Goal: Task Accomplishment & Management: Use online tool/utility

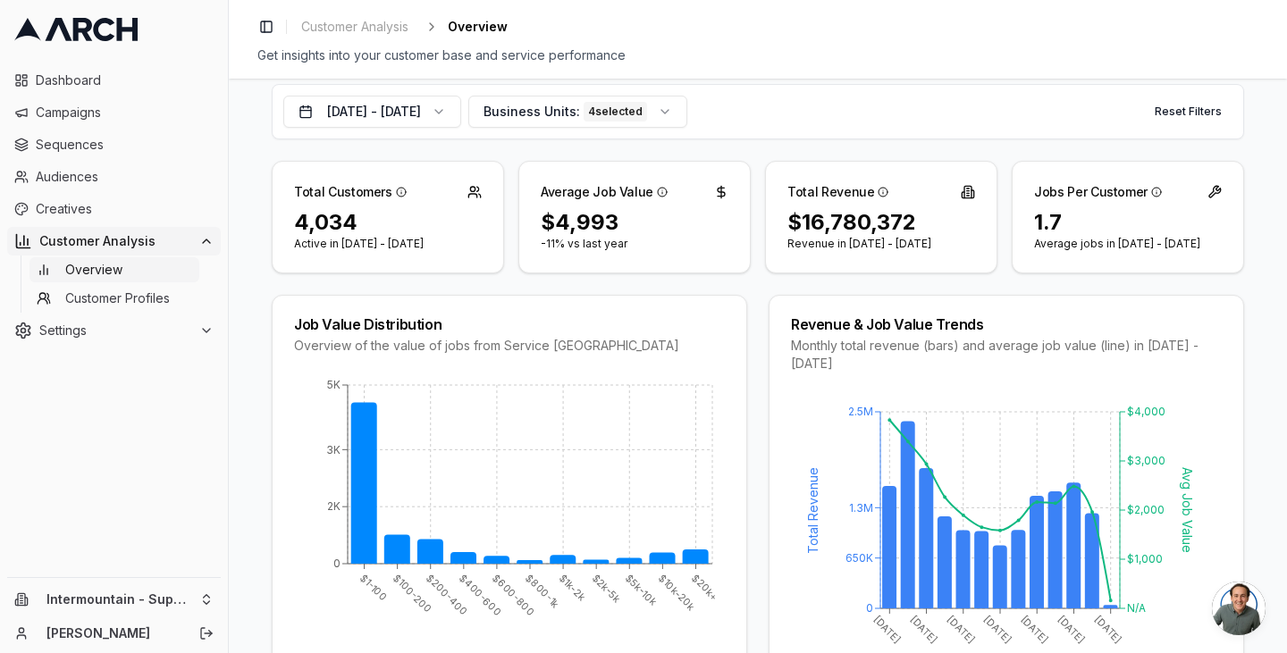
scroll to position [98, 0]
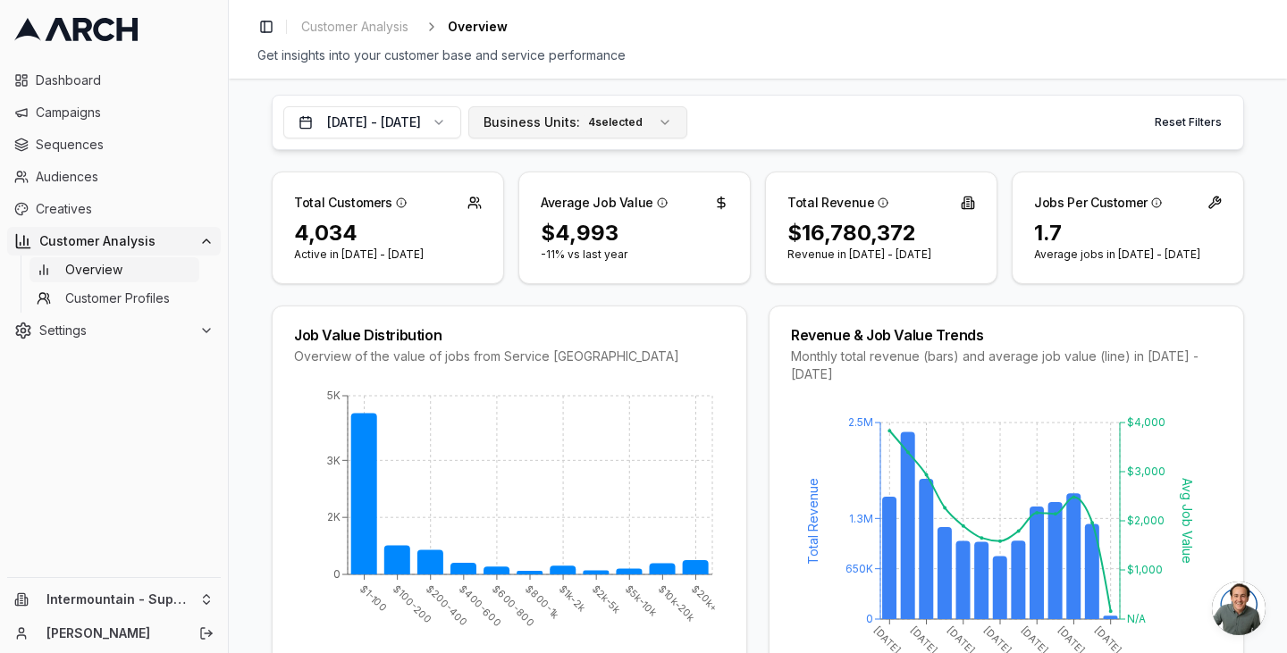
click at [687, 128] on button "Business Units: 4 selected" at bounding box center [577, 122] width 219 height 32
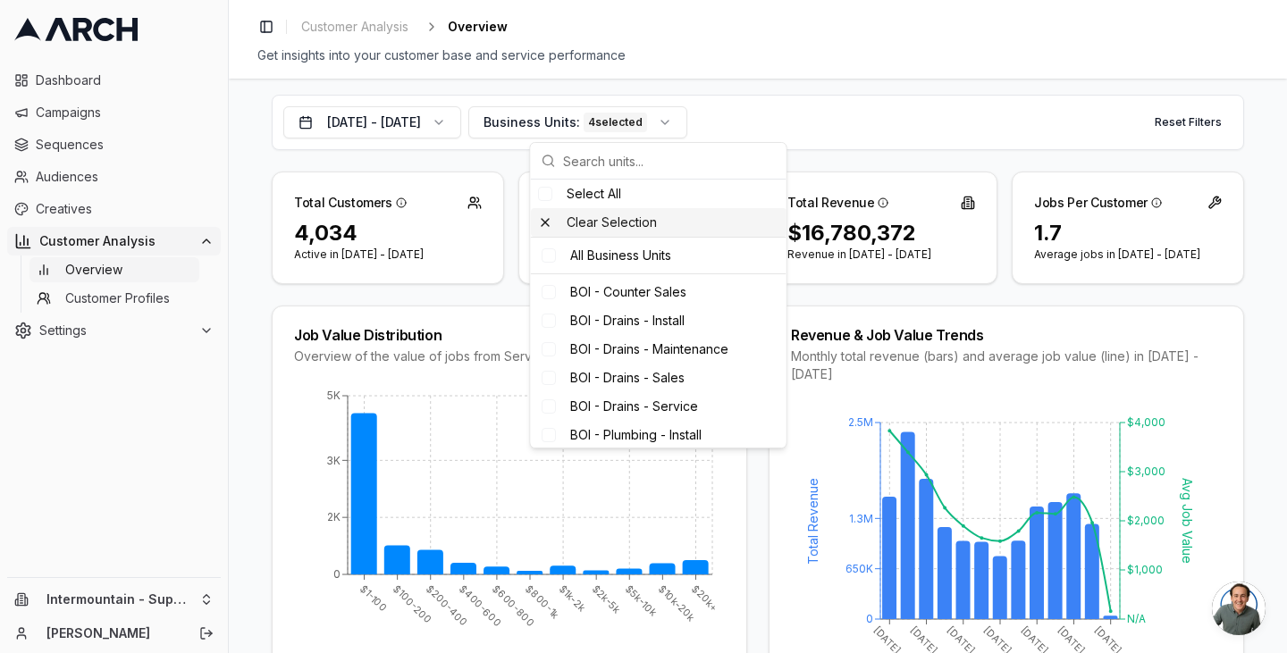
click at [549, 223] on div "Clear Selection" at bounding box center [659, 222] width 256 height 29
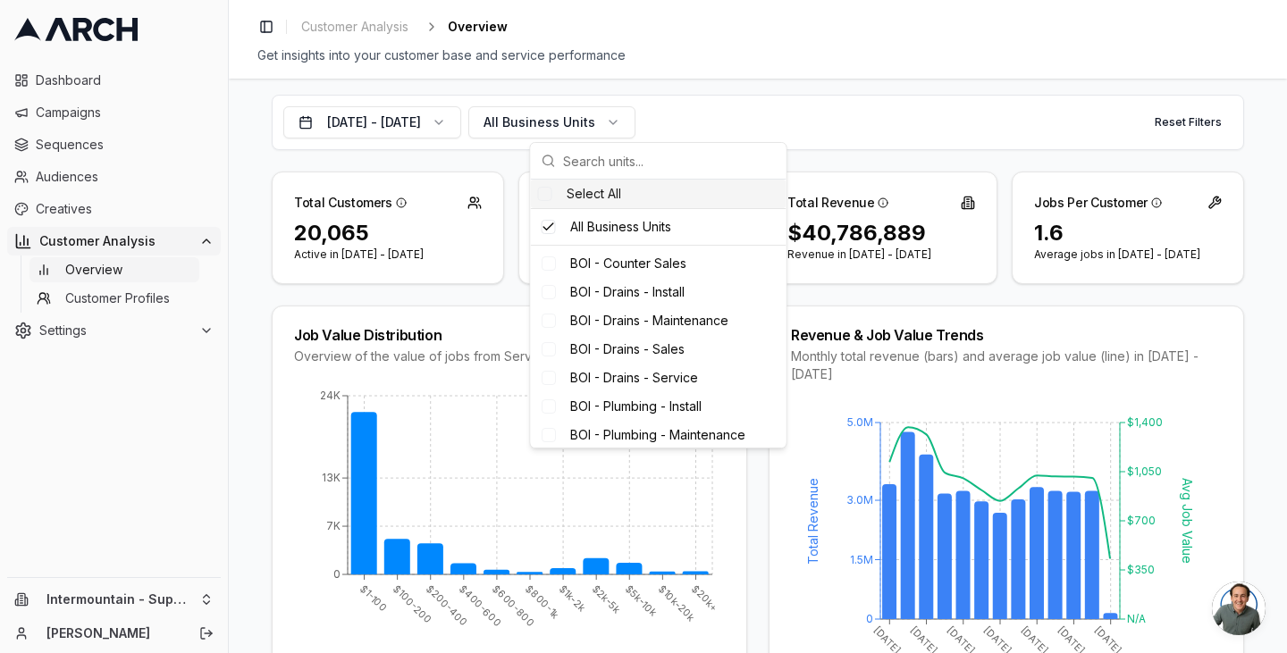
click at [577, 161] on input "text" at bounding box center [669, 161] width 213 height 36
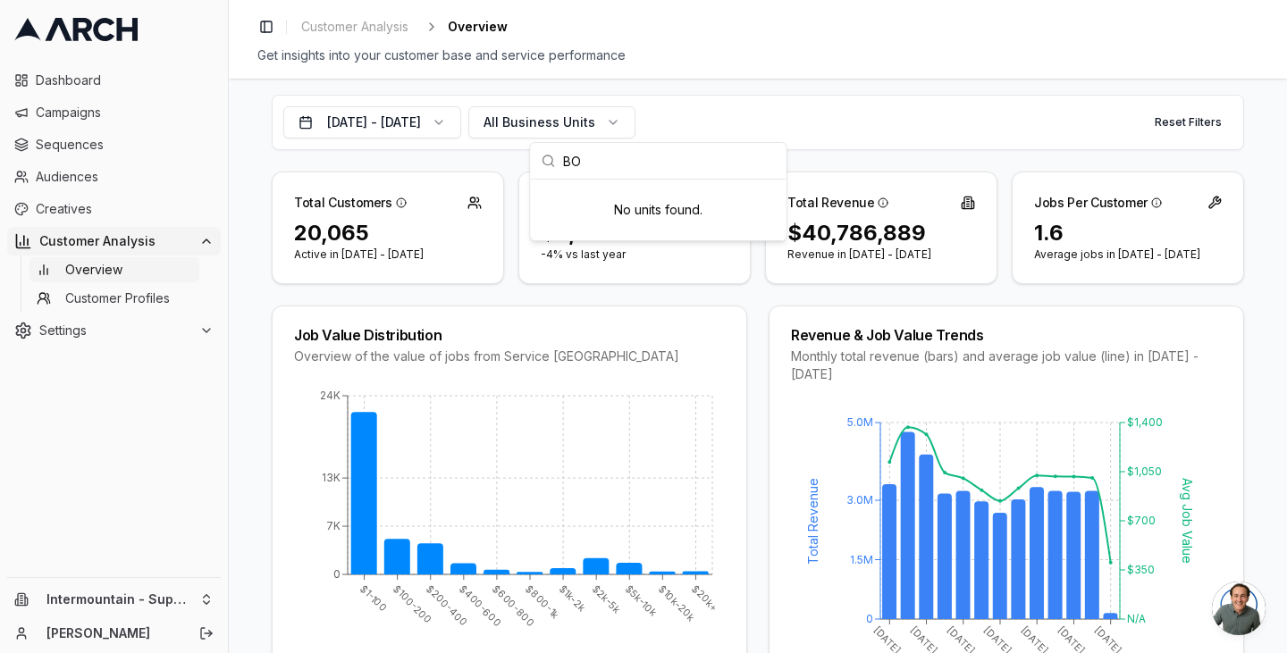
type input "B"
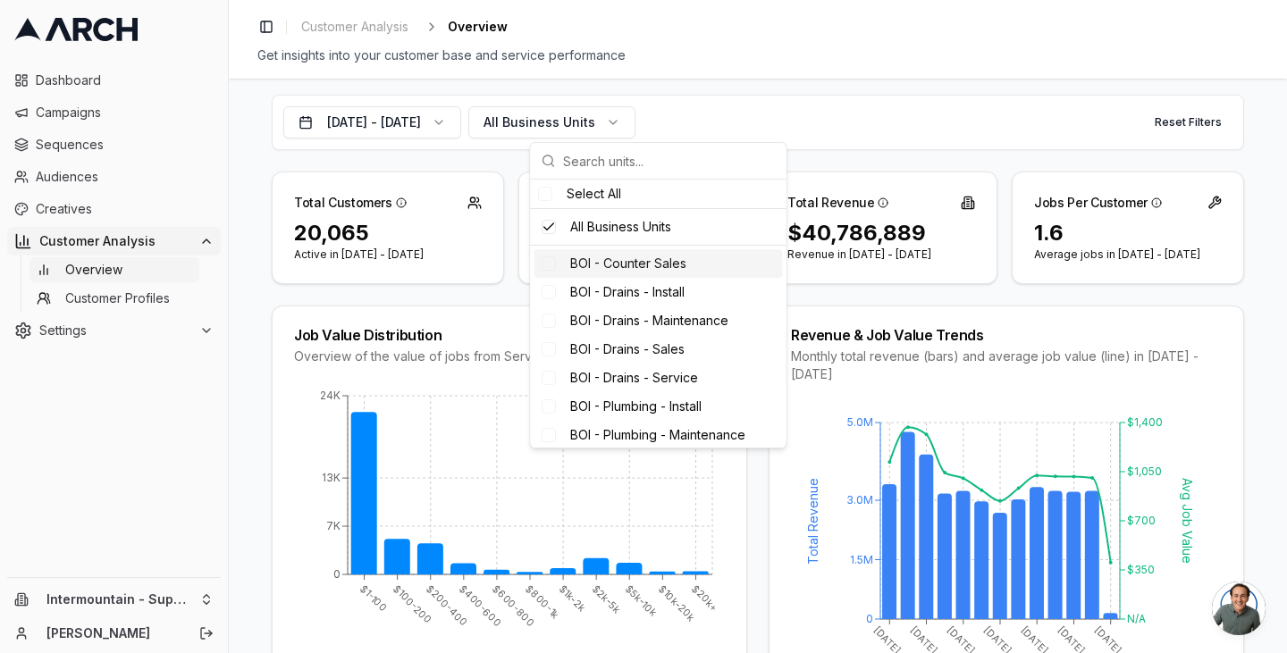
click at [547, 257] on div "Suggestions" at bounding box center [549, 263] width 14 height 14
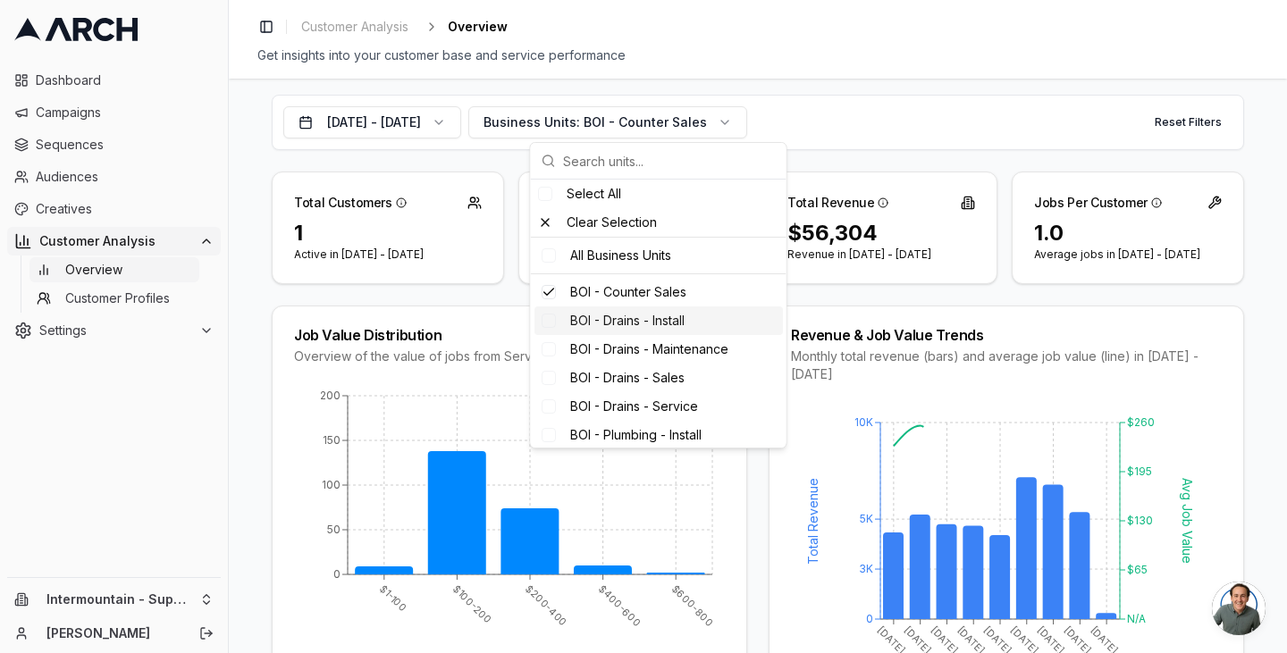
click at [548, 325] on div "Suggestions" at bounding box center [549, 321] width 14 height 14
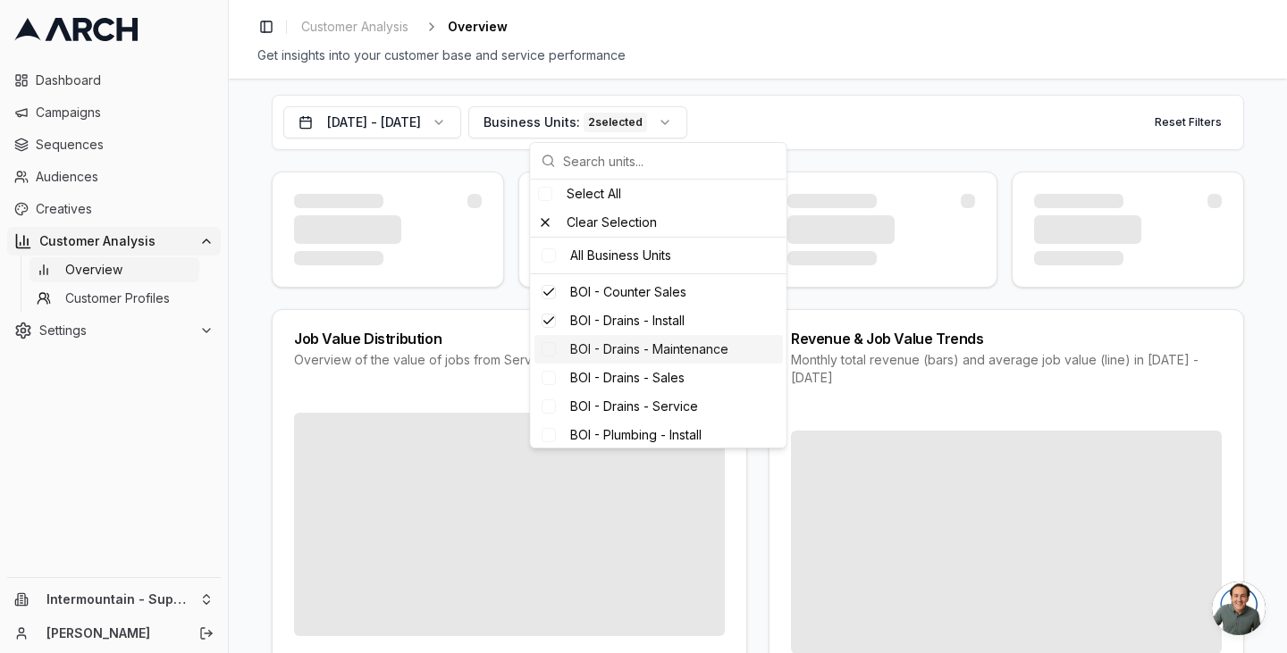
click at [551, 357] on div "BOI - Drains - Maintenance" at bounding box center [658, 349] width 248 height 29
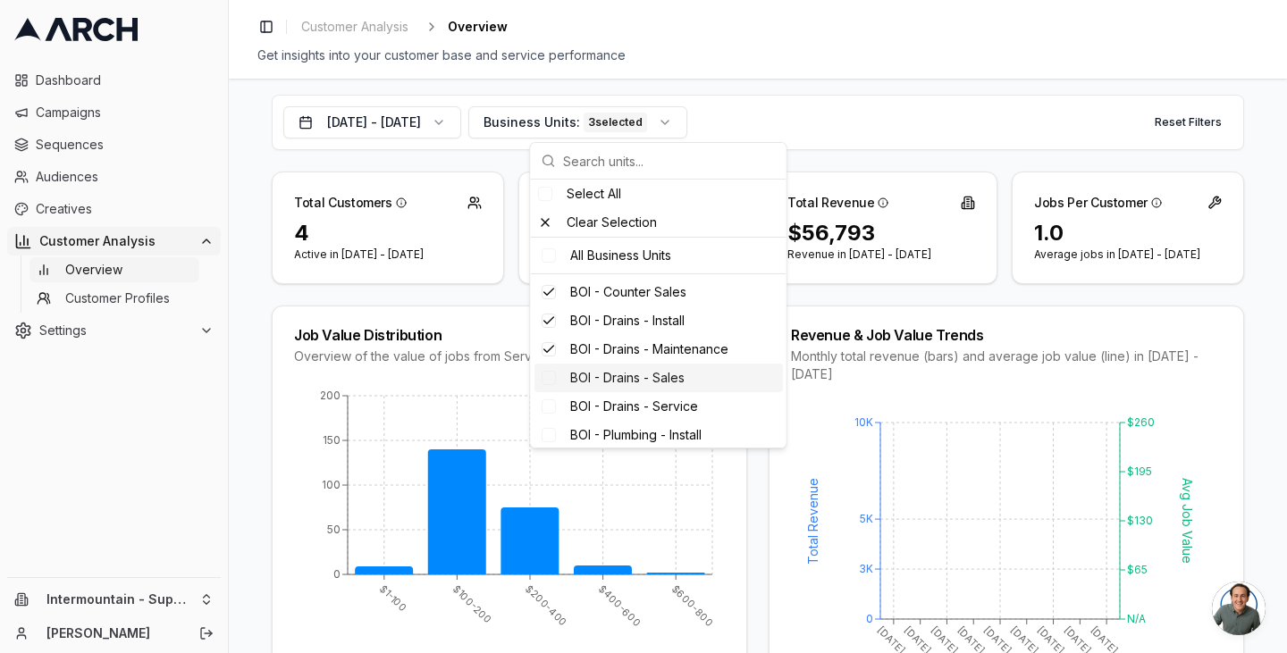
click at [551, 391] on div "BOI - Drains - Sales" at bounding box center [658, 378] width 248 height 29
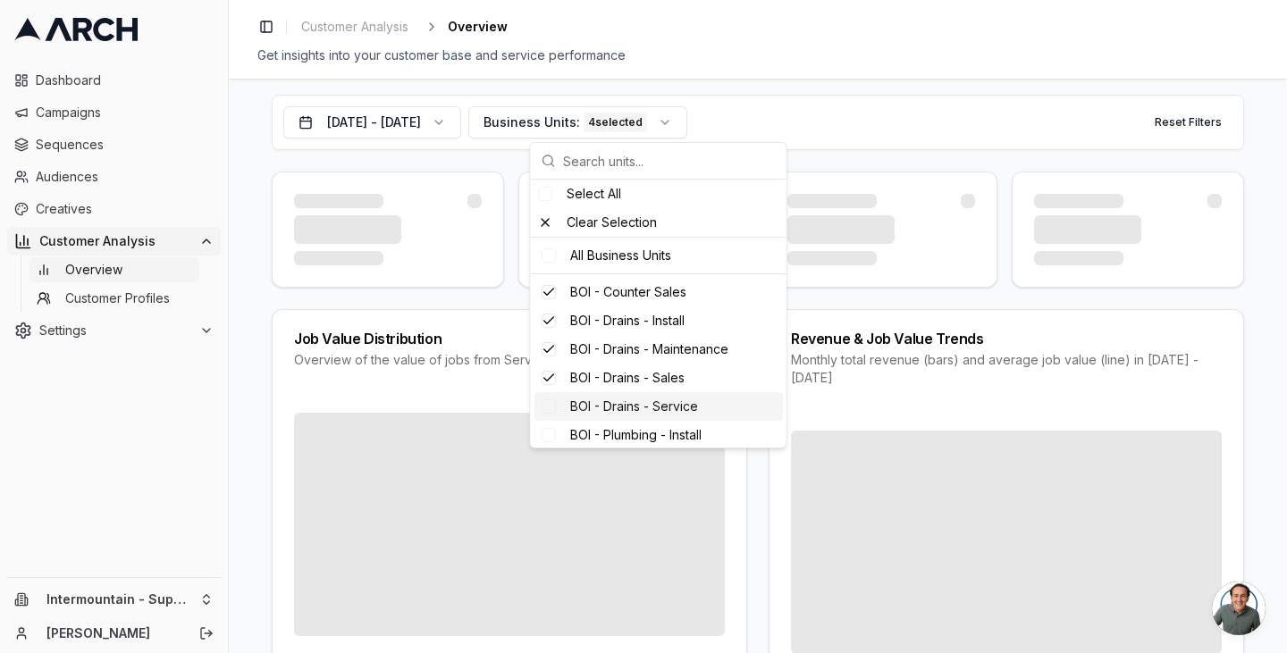
click at [551, 411] on div "Suggestions" at bounding box center [549, 406] width 14 height 14
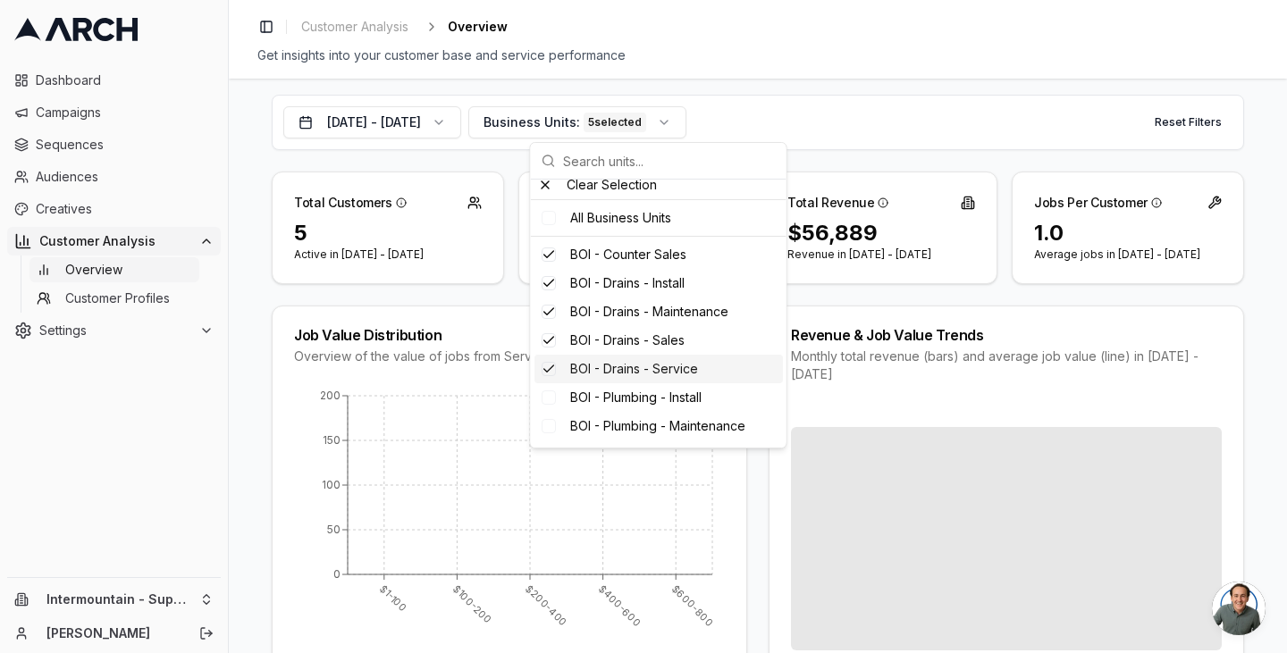
scroll to position [73, 0]
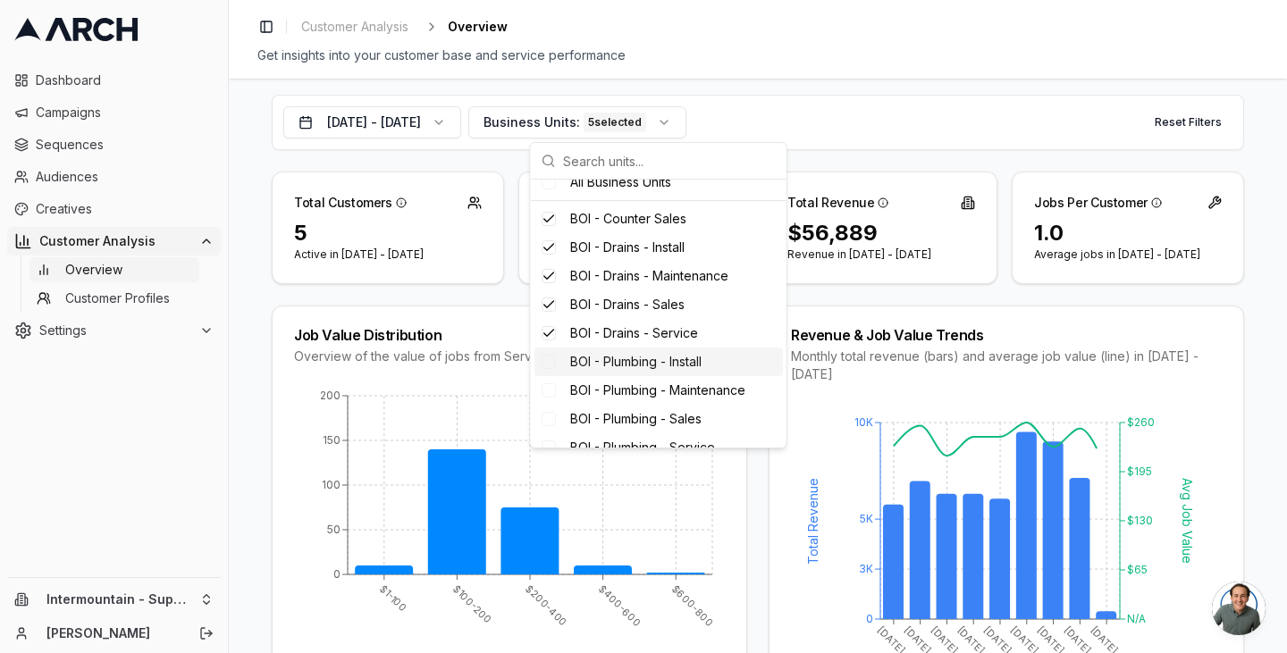
click at [552, 360] on div "Suggestions" at bounding box center [549, 362] width 14 height 14
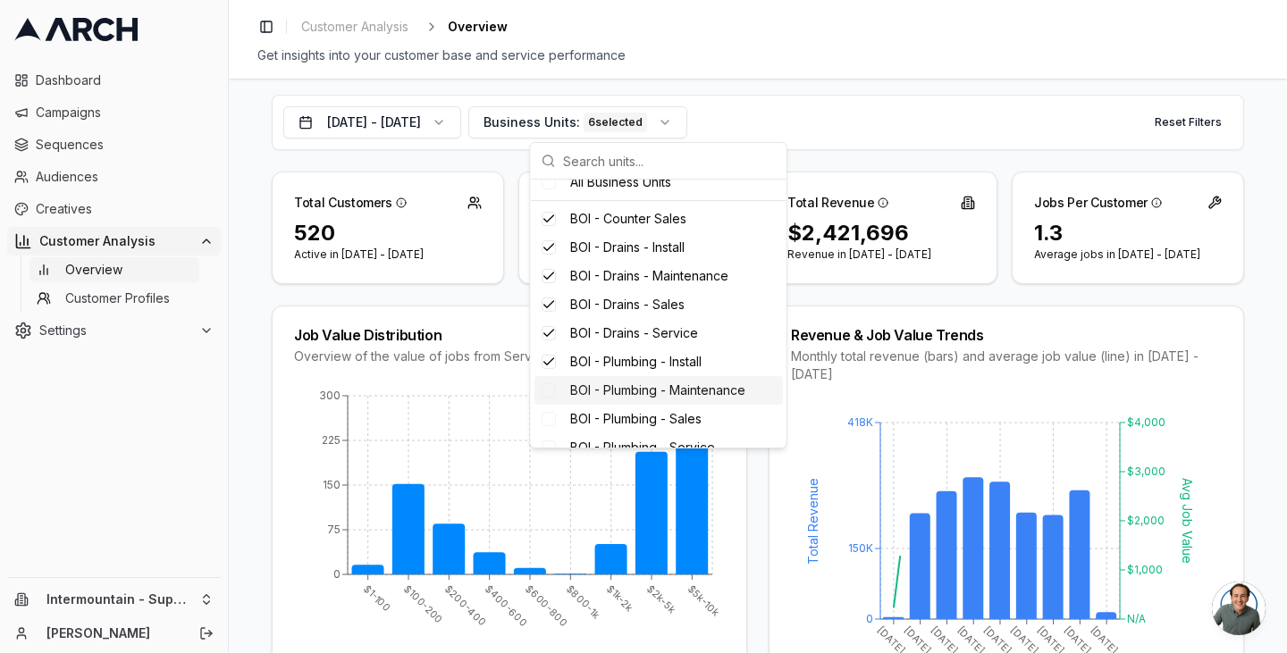
click at [551, 390] on div "Suggestions" at bounding box center [549, 390] width 14 height 14
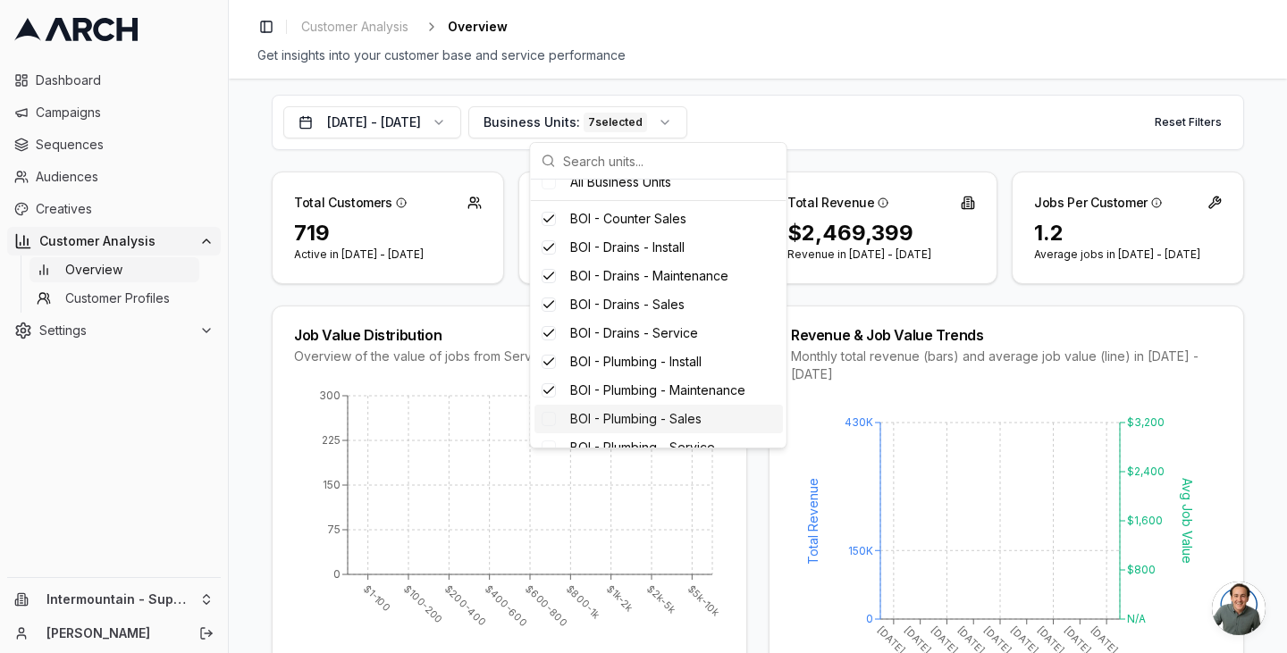
scroll to position [149, 0]
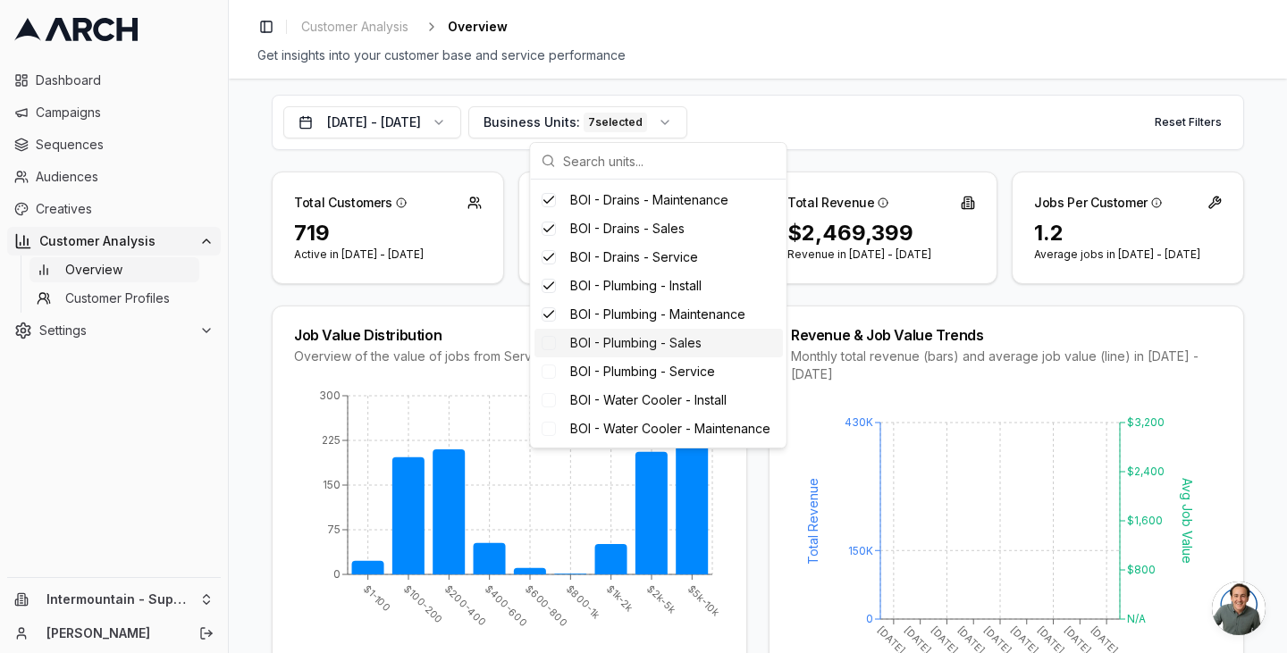
click at [549, 340] on div "Suggestions" at bounding box center [549, 343] width 14 height 14
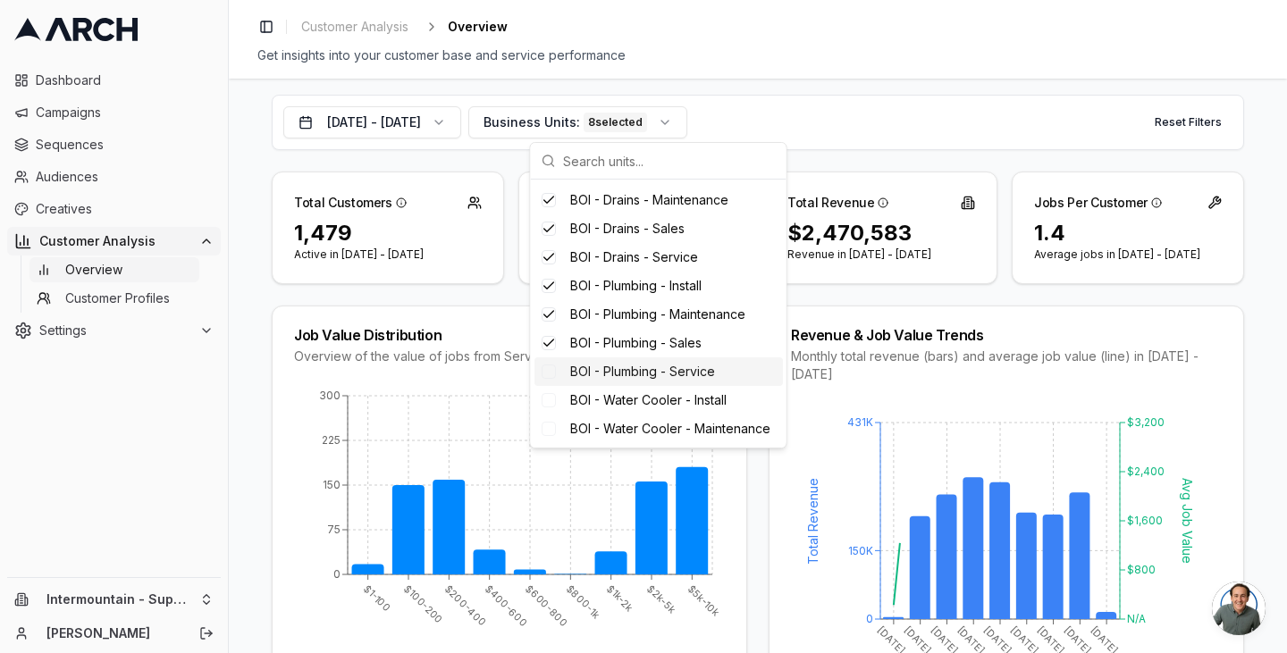
click at [551, 370] on div "Suggestions" at bounding box center [549, 372] width 14 height 14
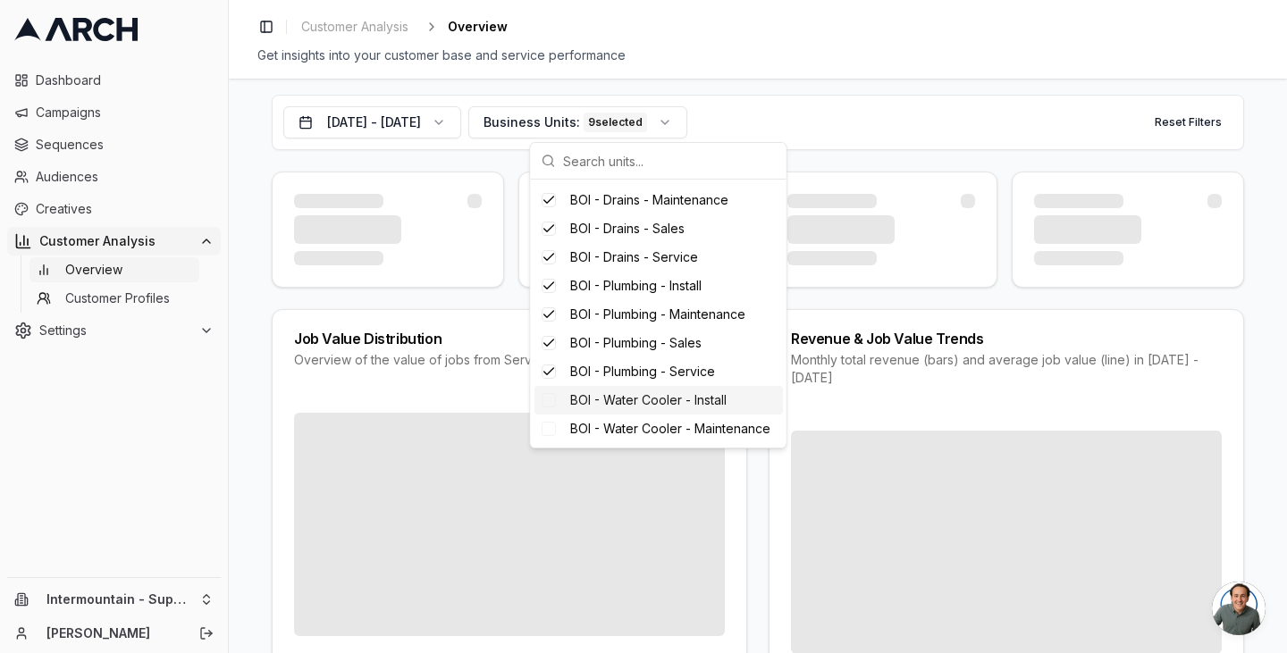
click at [552, 397] on div "Suggestions" at bounding box center [549, 400] width 14 height 14
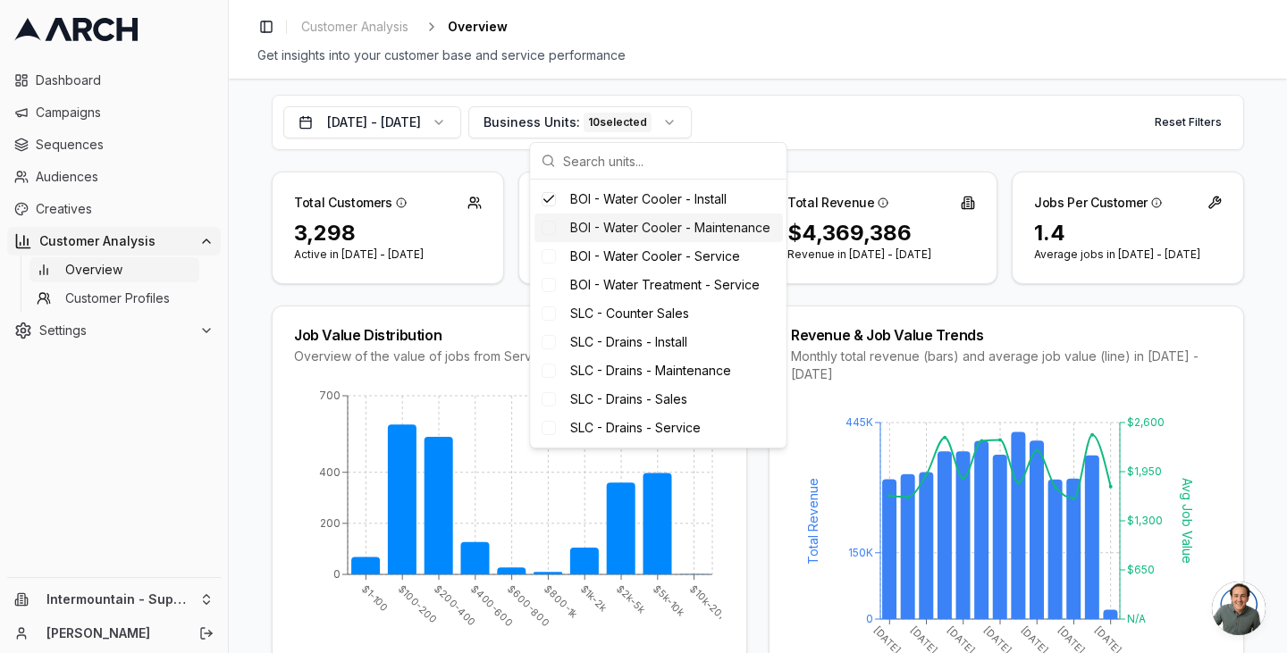
scroll to position [349, 0]
click at [552, 236] on div "Suggestions" at bounding box center [549, 229] width 14 height 14
click at [553, 265] on div "Suggestions" at bounding box center [549, 257] width 14 height 14
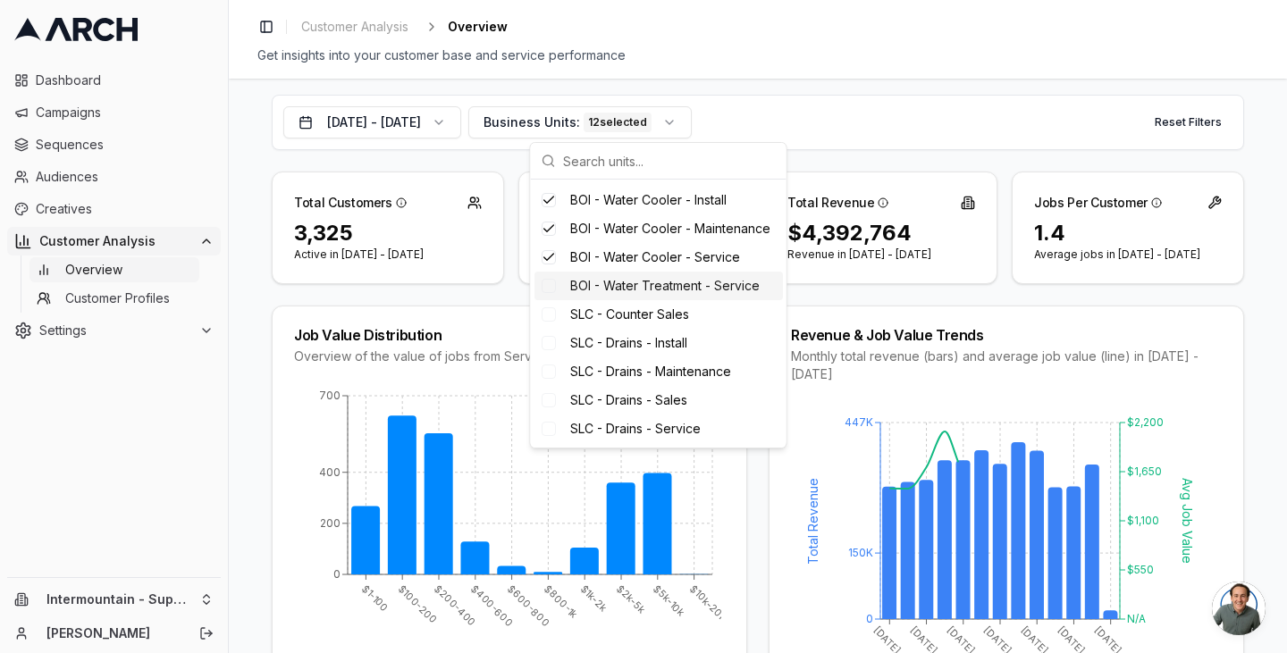
click at [553, 293] on div "Suggestions" at bounding box center [549, 286] width 14 height 14
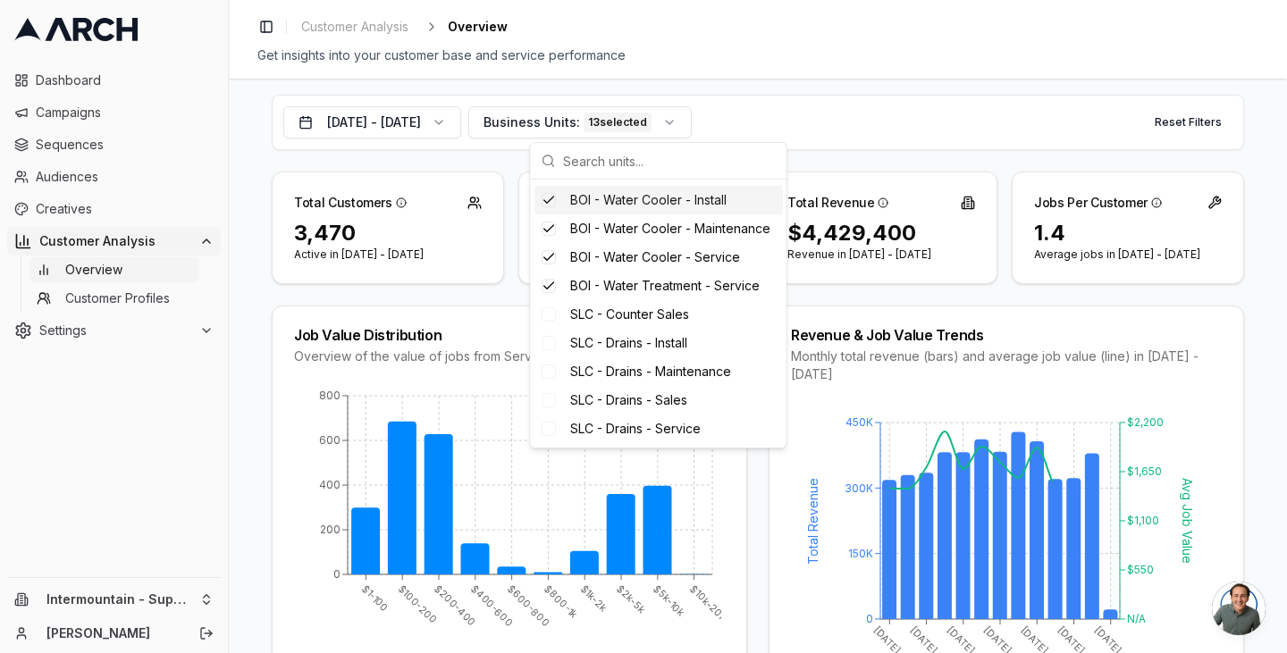
click at [933, 75] on div "Toggle Sidebar Customer Analysis Overview Get insights into your customer base …" at bounding box center [758, 39] width 1058 height 79
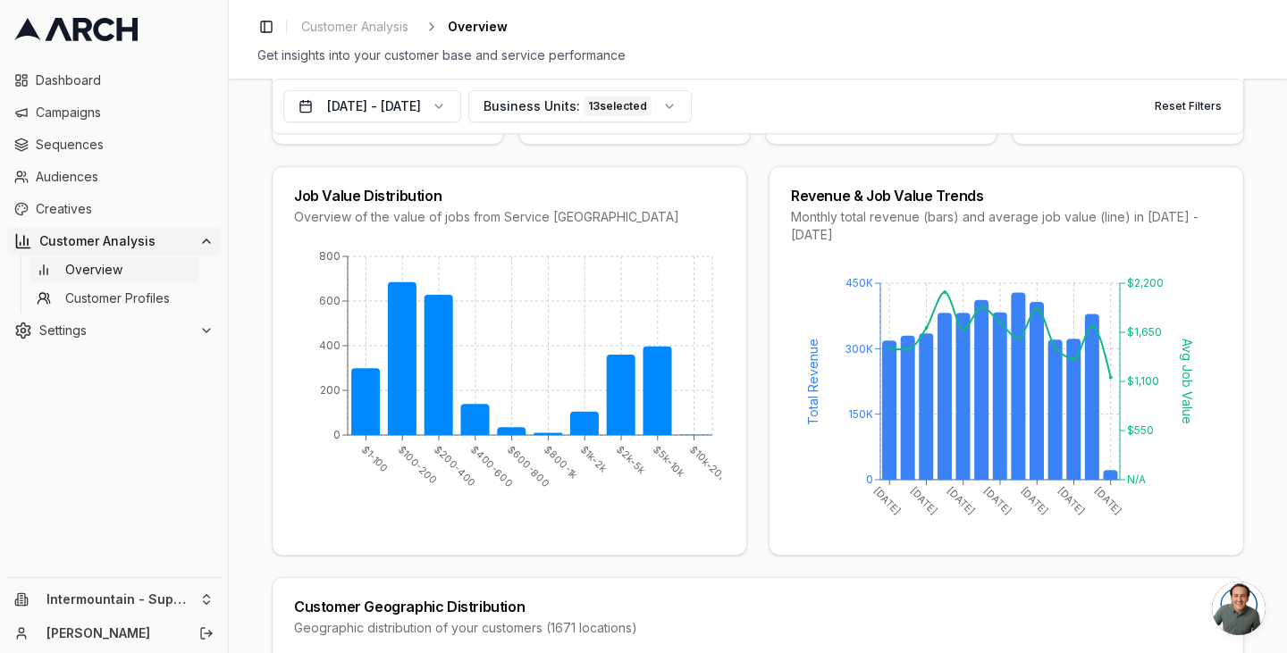
scroll to position [0, 0]
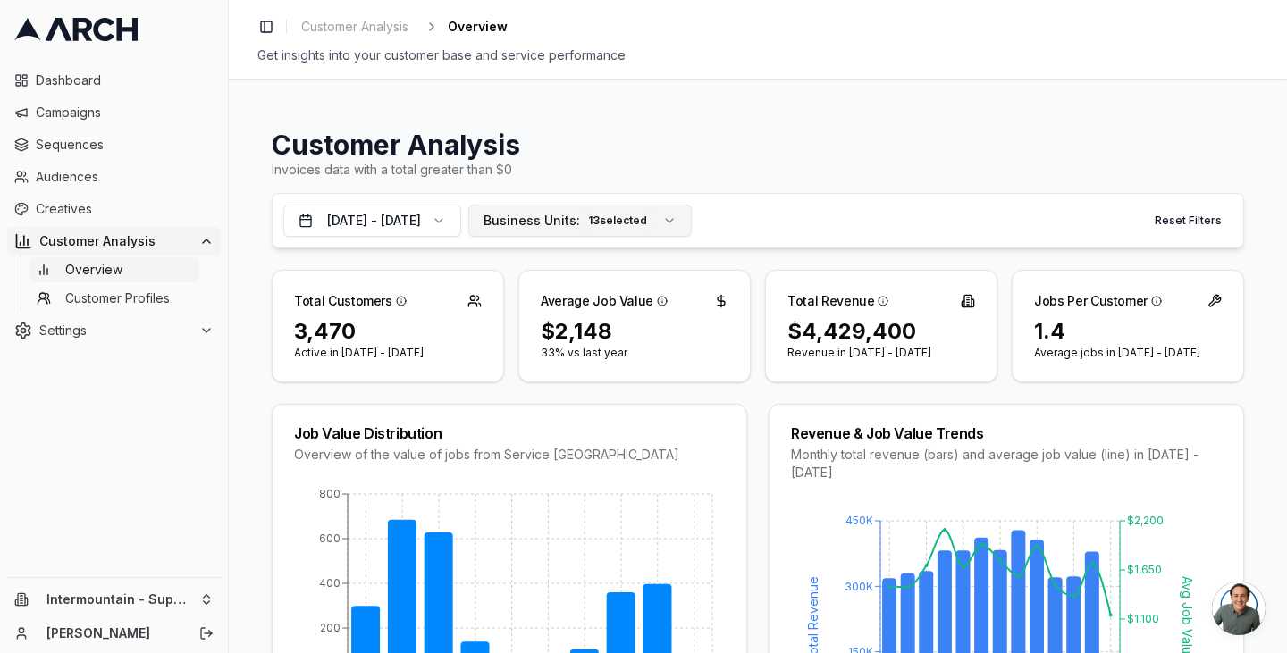
click at [558, 224] on span "Business Units:" at bounding box center [531, 221] width 97 height 18
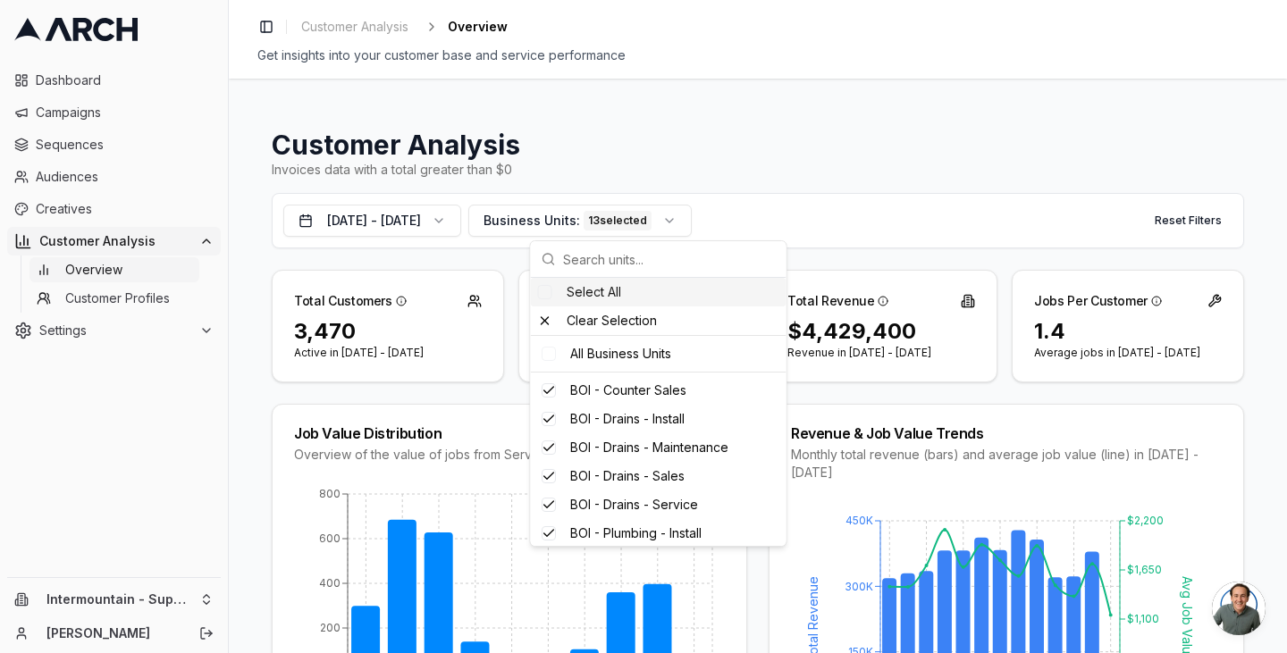
click at [551, 293] on div "Suggestions" at bounding box center [545, 292] width 14 height 14
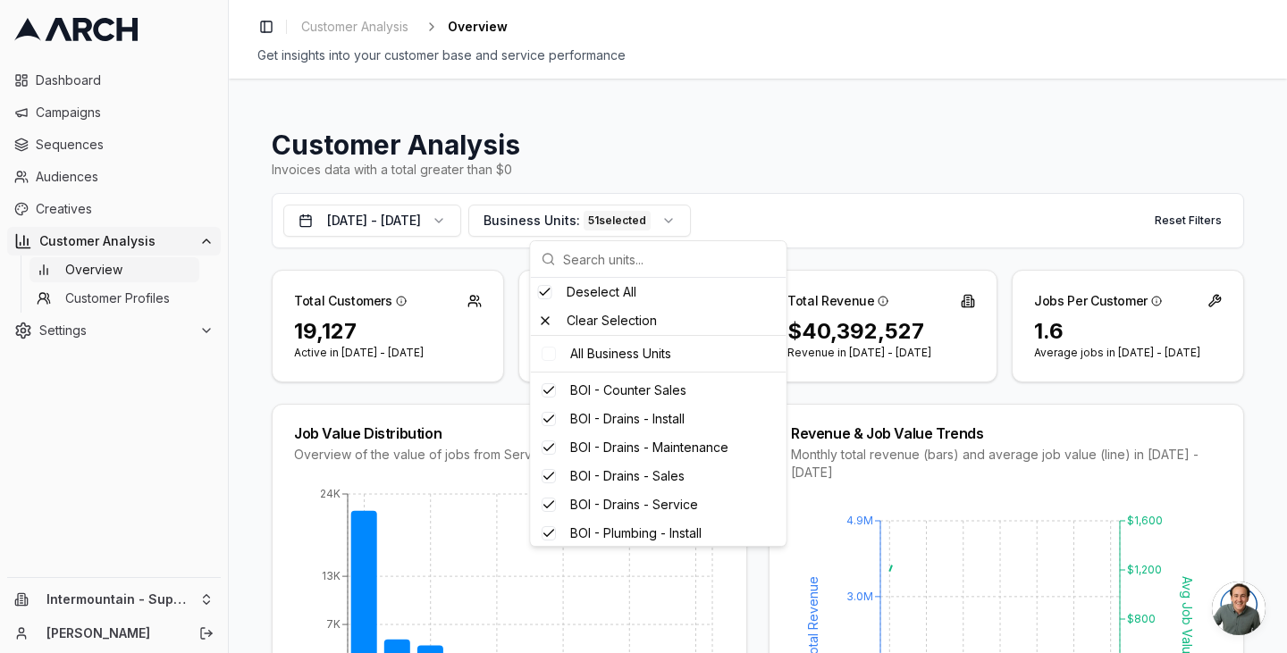
click at [543, 144] on h1 "Customer Analysis" at bounding box center [758, 145] width 972 height 32
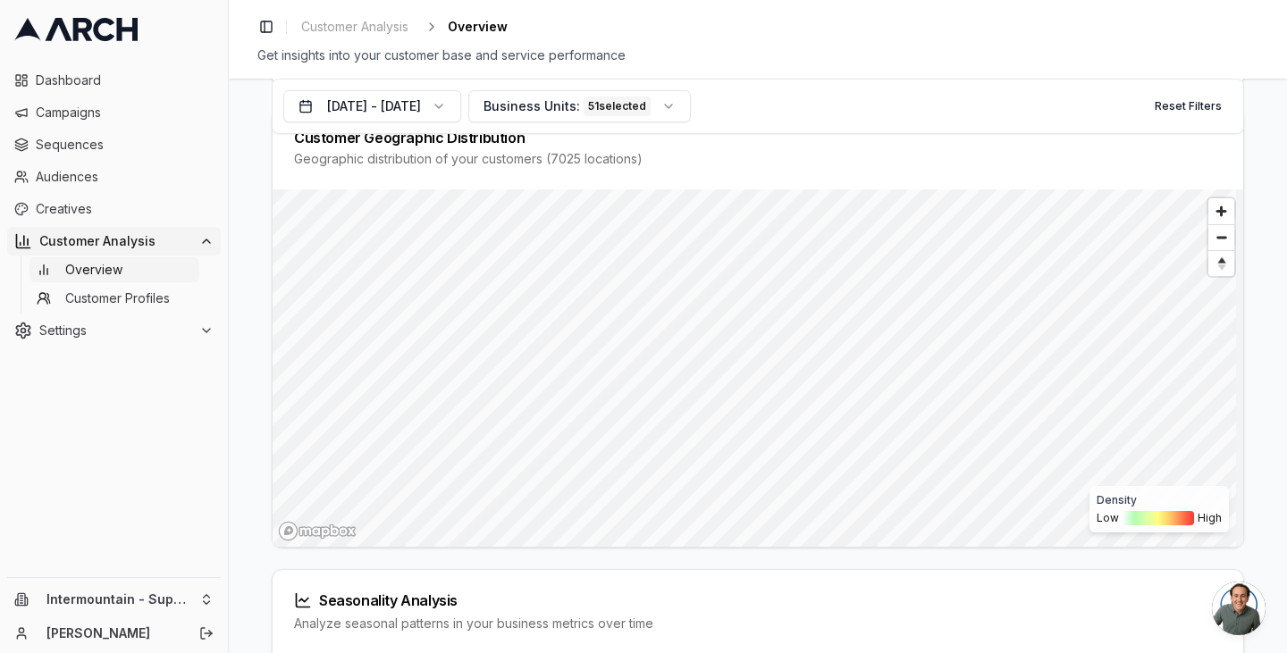
scroll to position [708, 0]
